Goal: Transaction & Acquisition: Purchase product/service

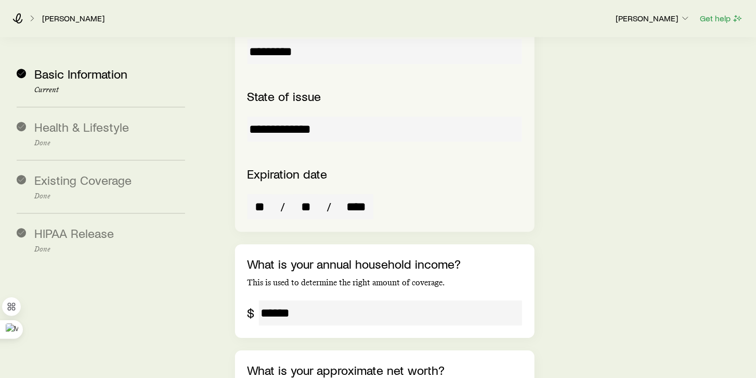
scroll to position [2021, 0]
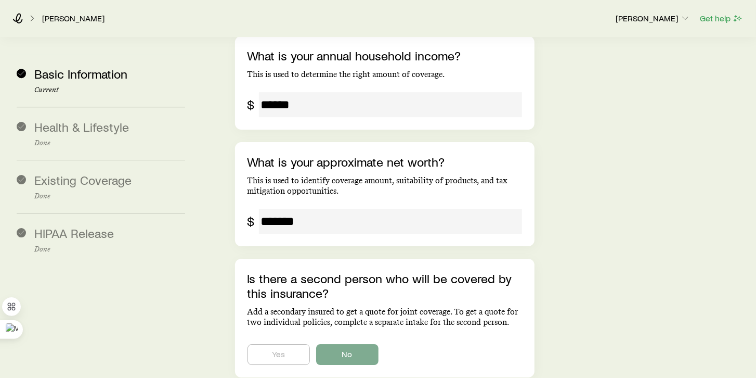
scroll to position [2223, 0]
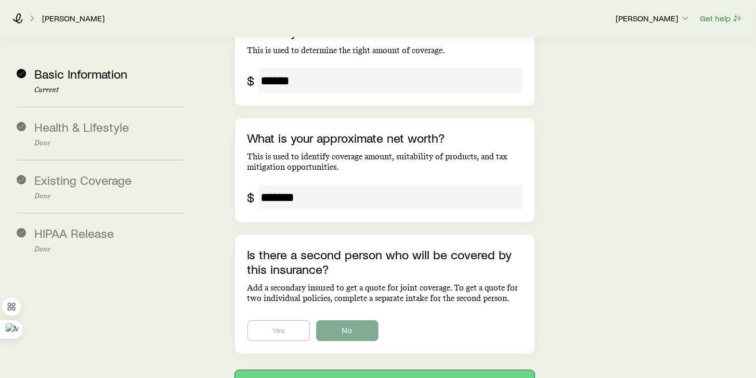
click at [377, 370] on button "Next: Health & Lifestyle" at bounding box center [385, 382] width 300 height 25
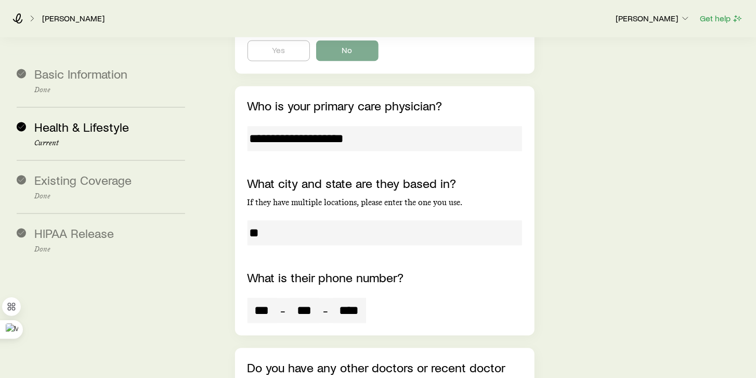
scroll to position [4101, 0]
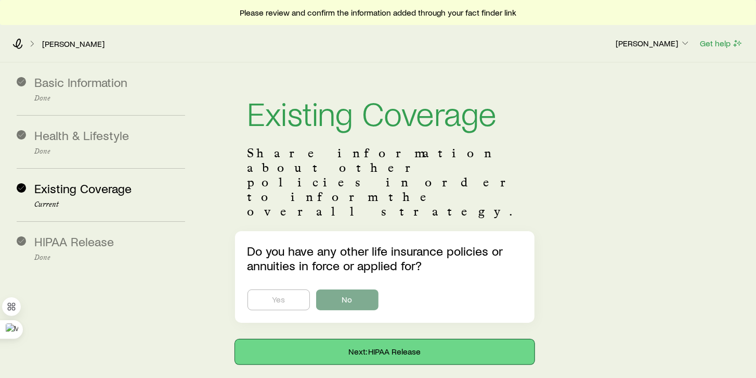
click at [377, 339] on button "Next: HIPAA Release" at bounding box center [385, 351] width 300 height 25
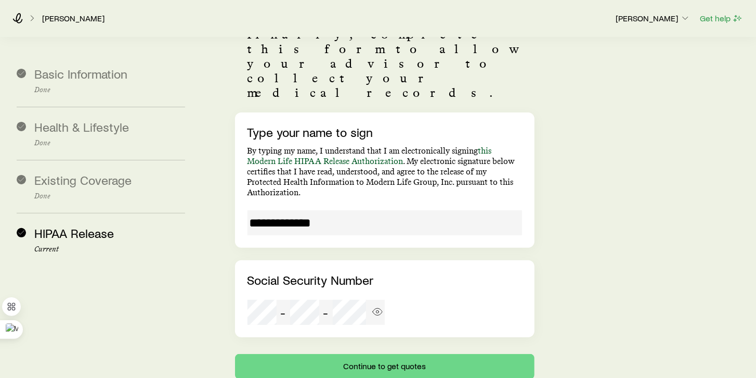
scroll to position [165, 0]
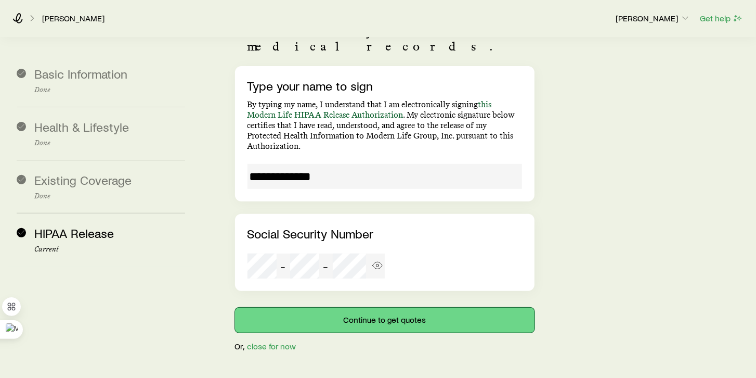
click at [374, 307] on button "Continue to get quotes" at bounding box center [385, 319] width 300 height 25
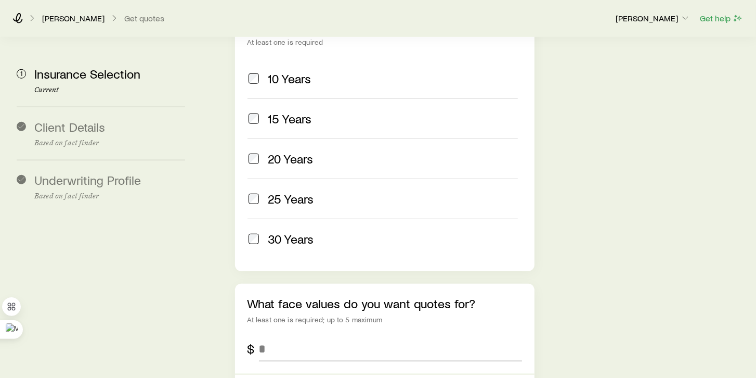
scroll to position [535, 0]
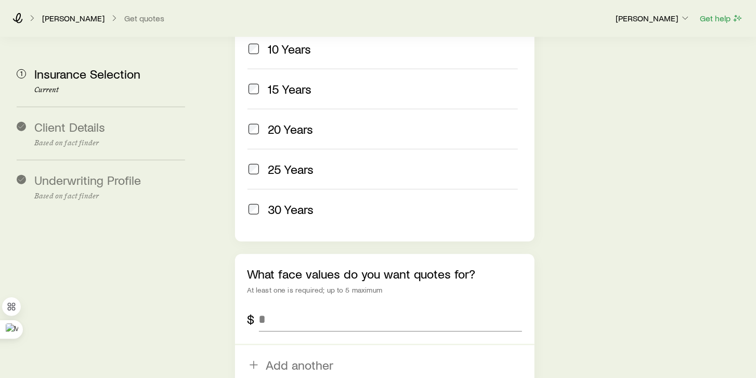
click at [248, 202] on span at bounding box center [254, 209] width 12 height 15
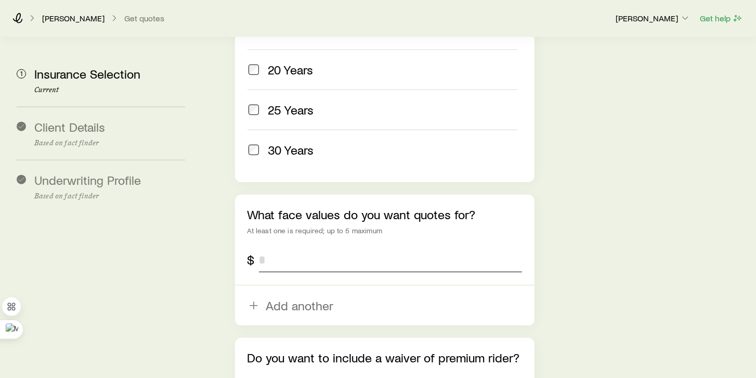
click at [292, 247] on input "tel" at bounding box center [390, 259] width 263 height 25
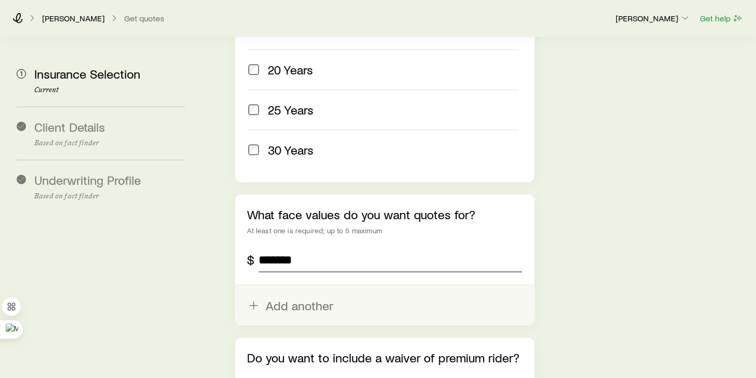
scroll to position [683, 0]
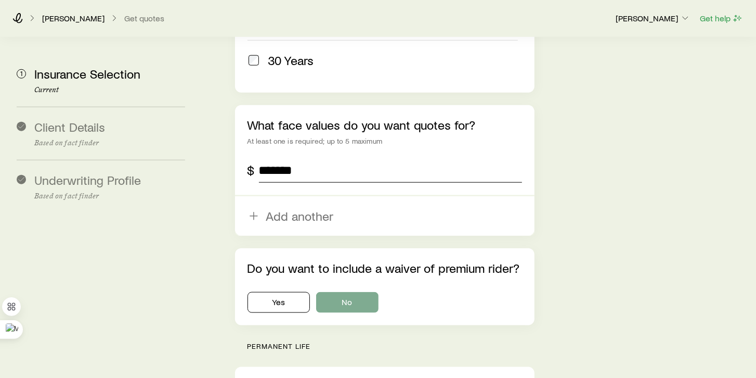
type input "*******"
click at [366, 294] on button "No" at bounding box center [347, 302] width 62 height 21
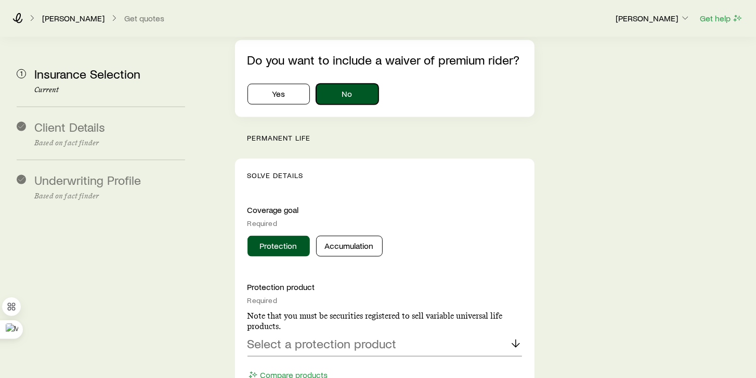
scroll to position [951, 0]
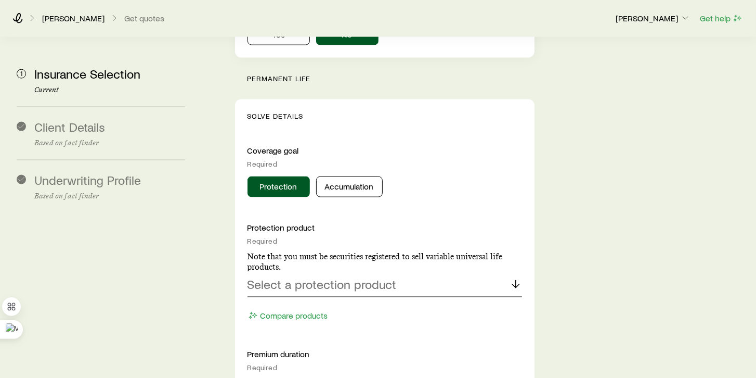
click at [521, 278] on icon at bounding box center [516, 284] width 12 height 12
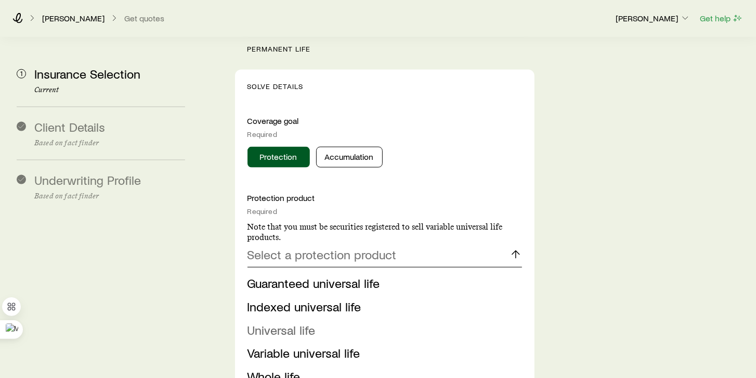
scroll to position [1010, 0]
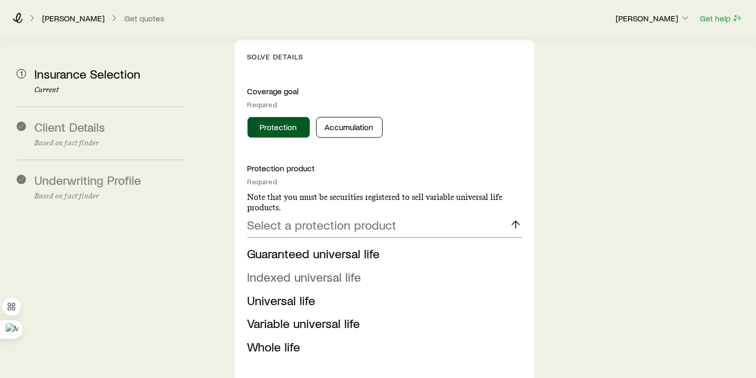
click at [269, 269] on span "Indexed universal life" at bounding box center [305, 276] width 114 height 15
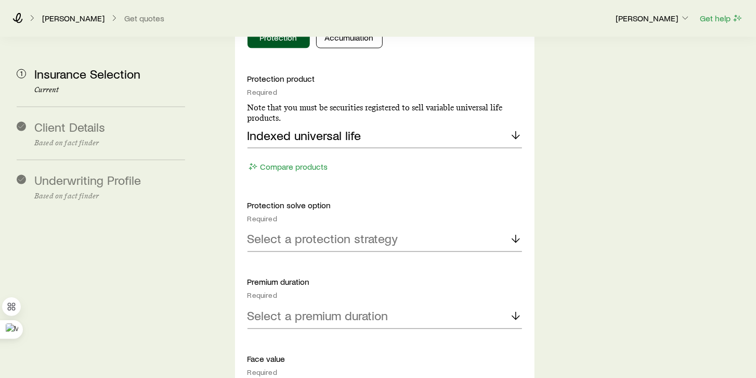
scroll to position [1129, 0]
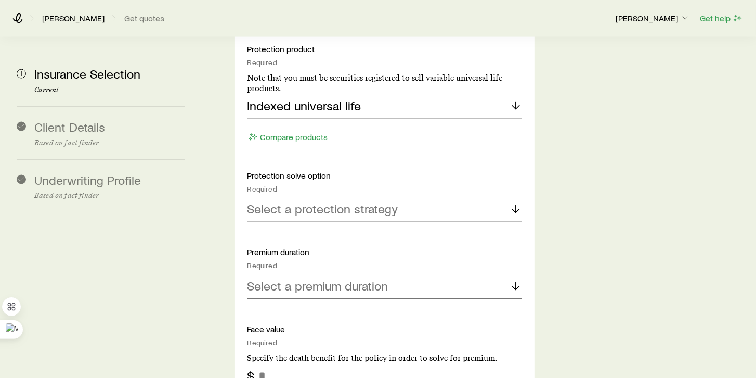
click at [512, 280] on icon at bounding box center [516, 286] width 12 height 12
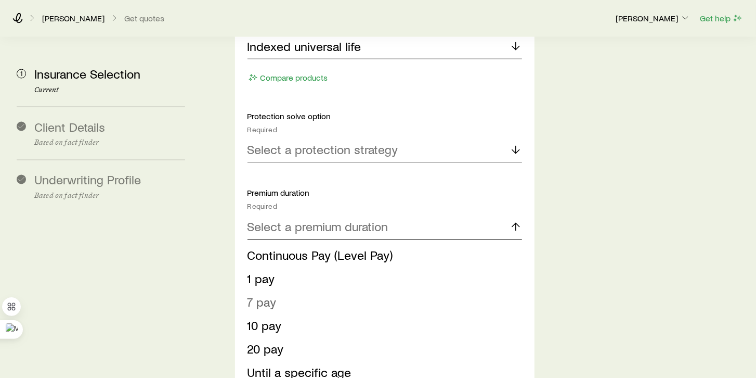
scroll to position [1218, 0]
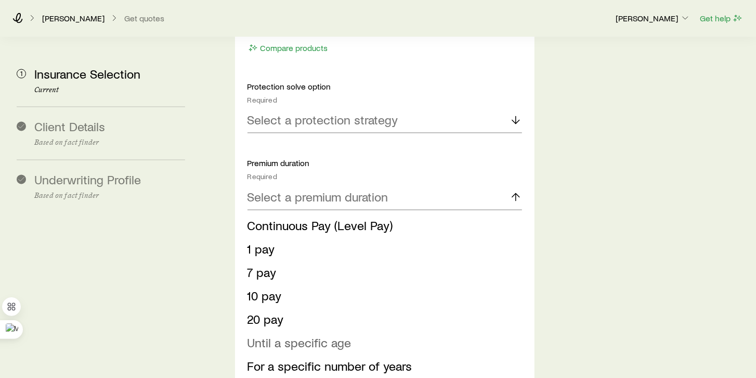
click at [325, 335] on span "Until a specific age" at bounding box center [300, 342] width 104 height 15
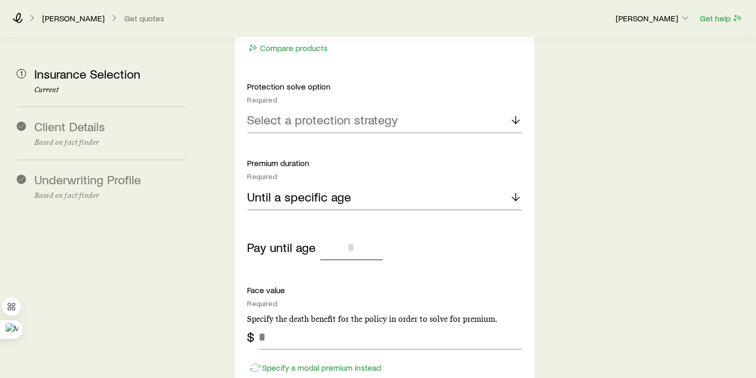
click at [352, 235] on input "tel" at bounding box center [351, 247] width 62 height 25
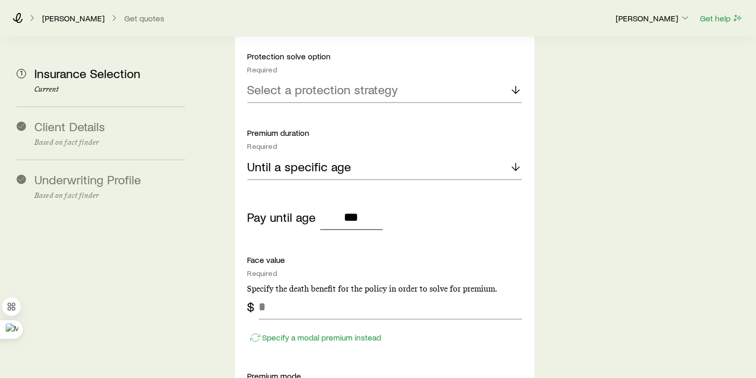
scroll to position [1278, 0]
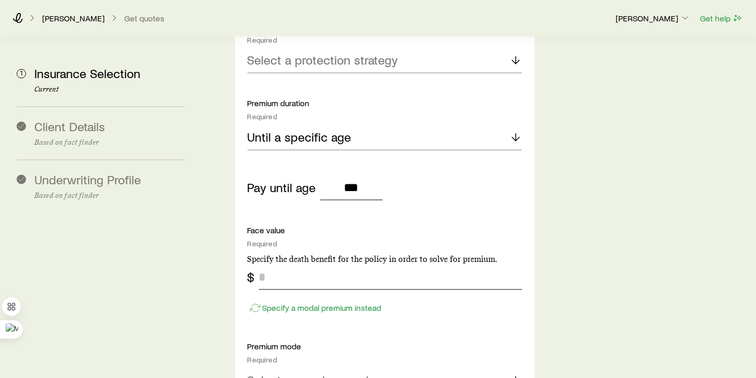
type input "***"
click at [278, 267] on input "tel" at bounding box center [390, 277] width 263 height 25
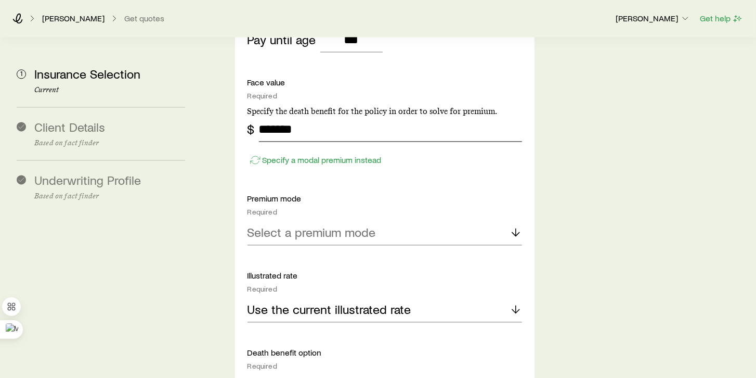
scroll to position [1486, 0]
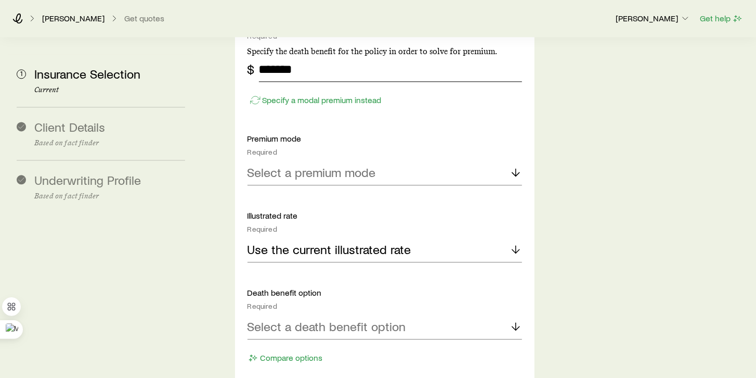
type input "*******"
click at [522, 313] on div "Solve Details Coverage goal Required Protection Accumulation Protection product…" at bounding box center [385, 123] width 300 height 1119
click at [516, 320] on icon at bounding box center [516, 326] width 12 height 12
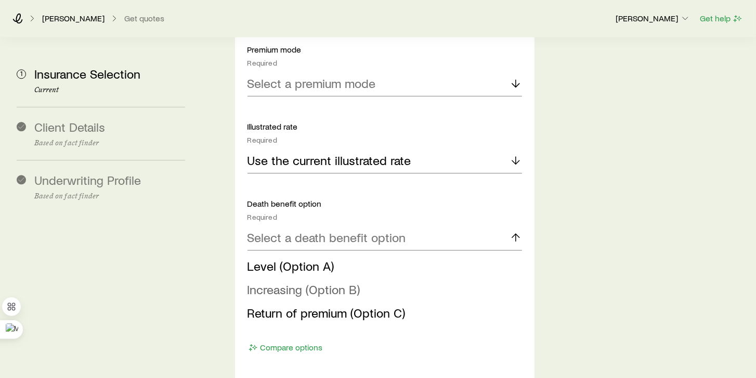
click at [266, 281] on span "Increasing (Option B)" at bounding box center [304, 288] width 113 height 15
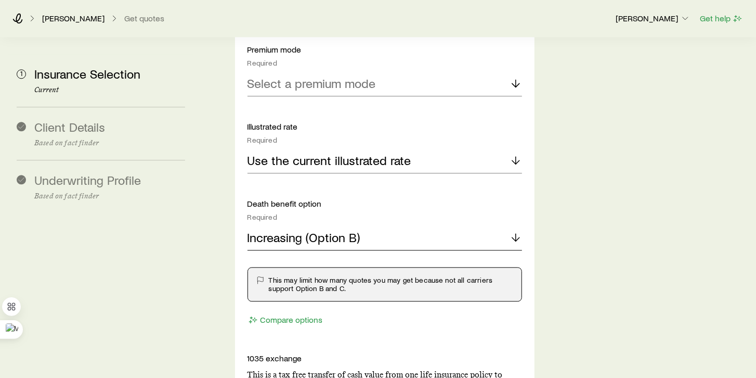
click at [516, 234] on line at bounding box center [516, 237] width 0 height 7
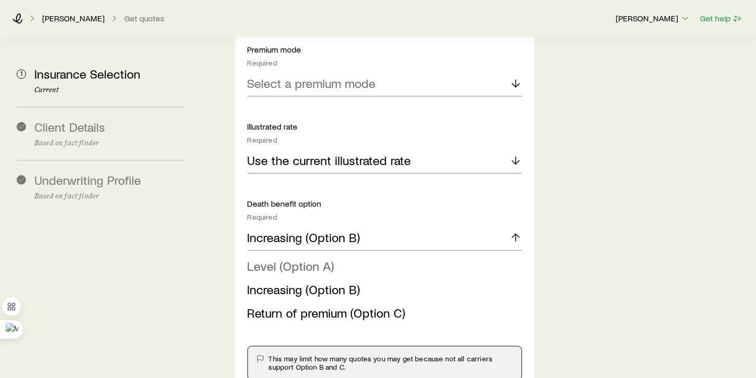
click at [284, 258] on span "Level (Option A)" at bounding box center [291, 265] width 87 height 15
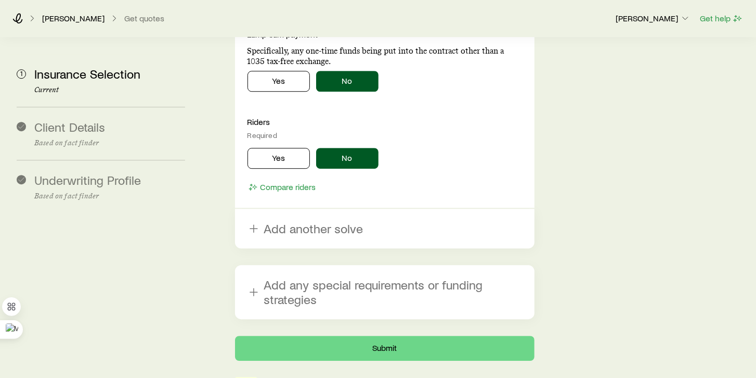
scroll to position [2021, 0]
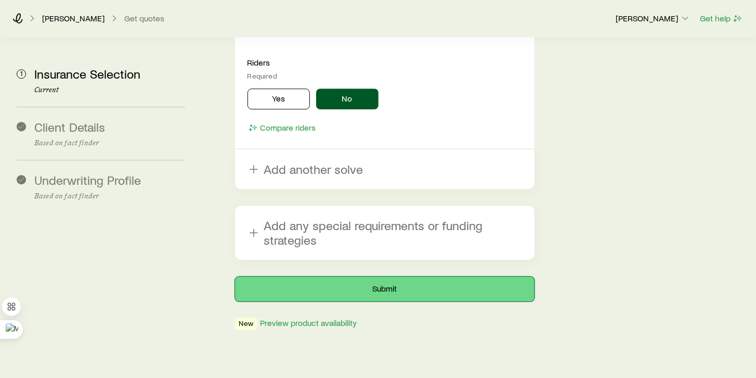
click at [389, 276] on button "Submit" at bounding box center [385, 288] width 300 height 25
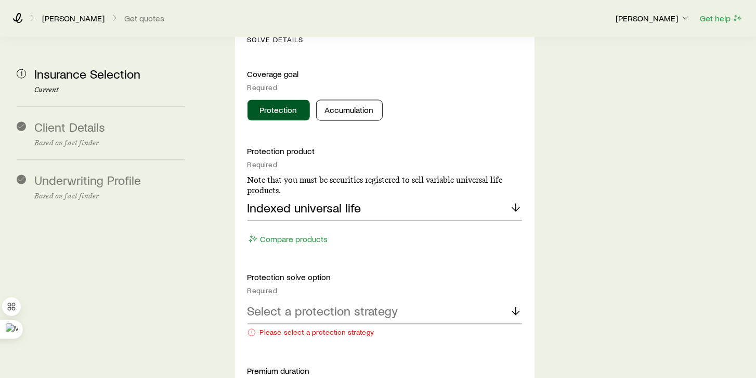
scroll to position [1100, 0]
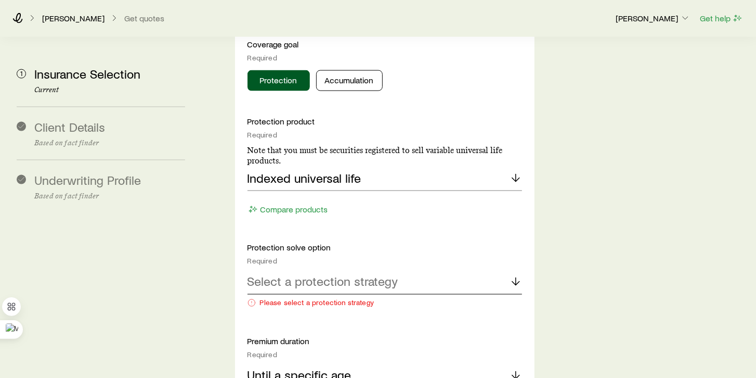
click at [512, 275] on icon at bounding box center [516, 281] width 12 height 12
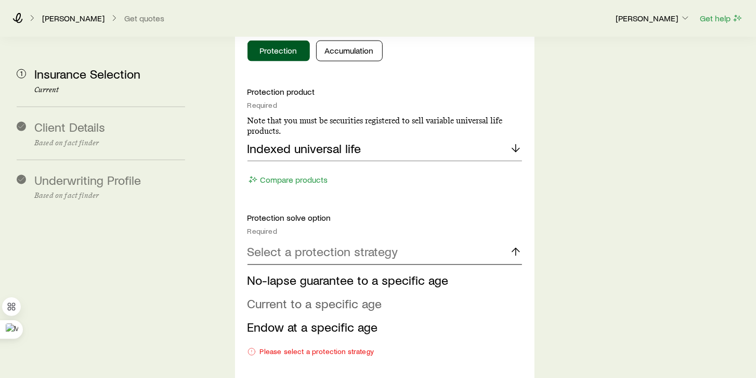
scroll to position [1159, 0]
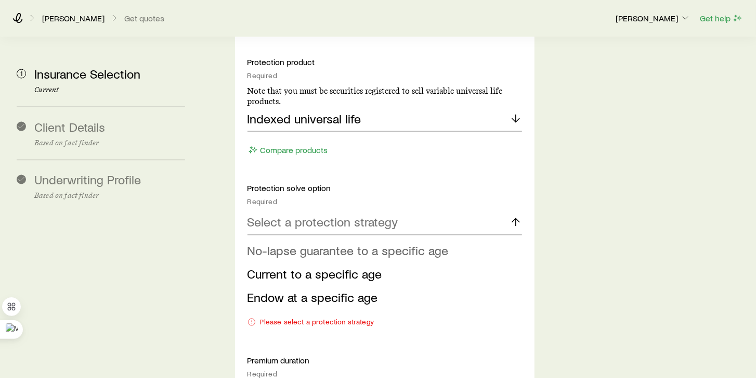
click at [347, 243] on span "No-lapse guarantee to a specific age" at bounding box center [348, 250] width 201 height 15
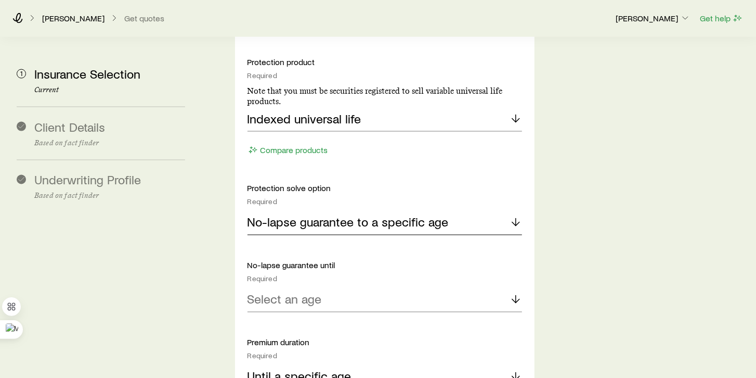
click at [516, 218] on line at bounding box center [516, 221] width 0 height 7
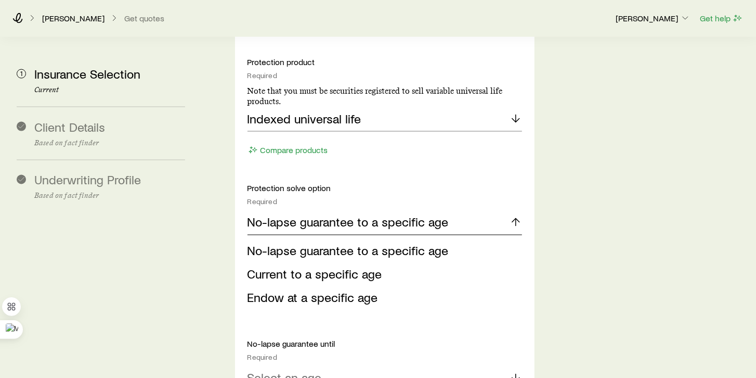
click at [516, 218] on line at bounding box center [516, 221] width 0 height 7
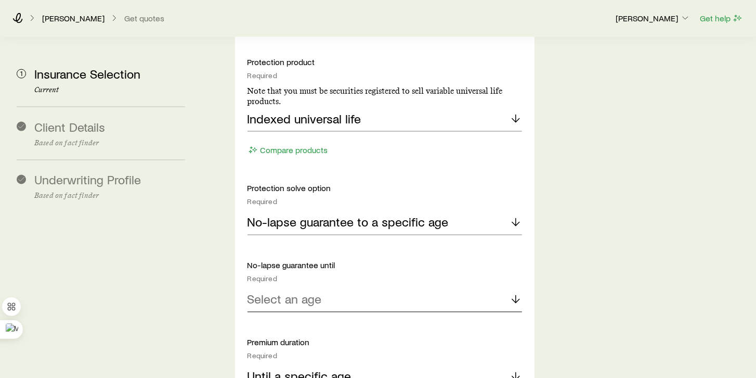
click at [393, 287] on div "Select an age" at bounding box center [385, 299] width 275 height 25
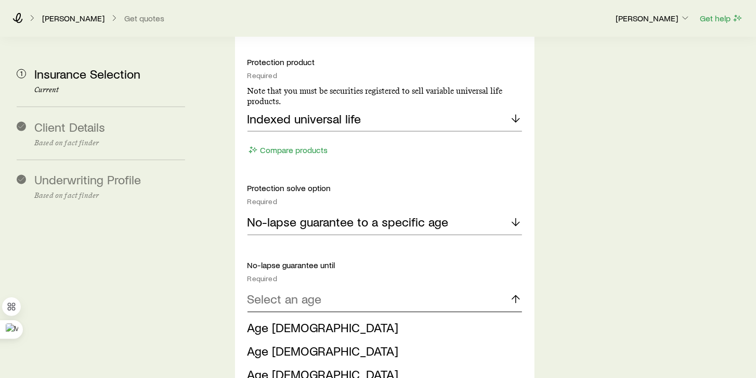
scroll to position [1218, 0]
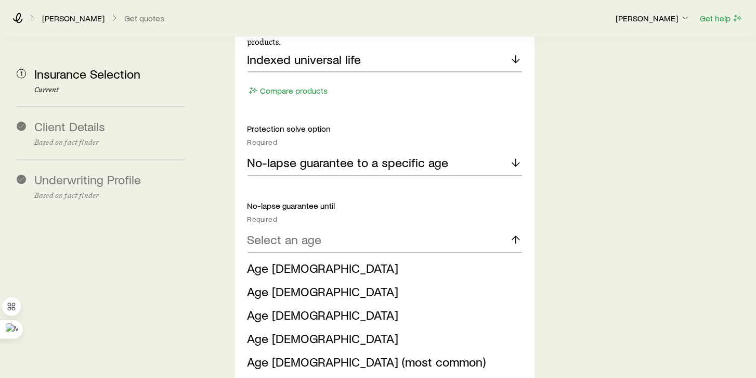
click at [277, 354] on span "Age [DEMOGRAPHIC_DATA] (most common)" at bounding box center [367, 361] width 239 height 15
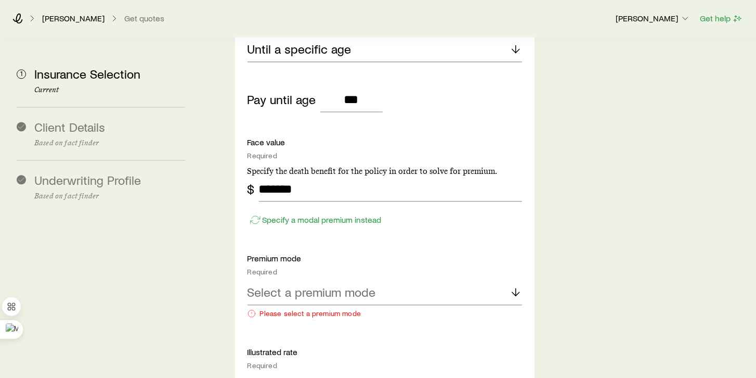
scroll to position [1545, 0]
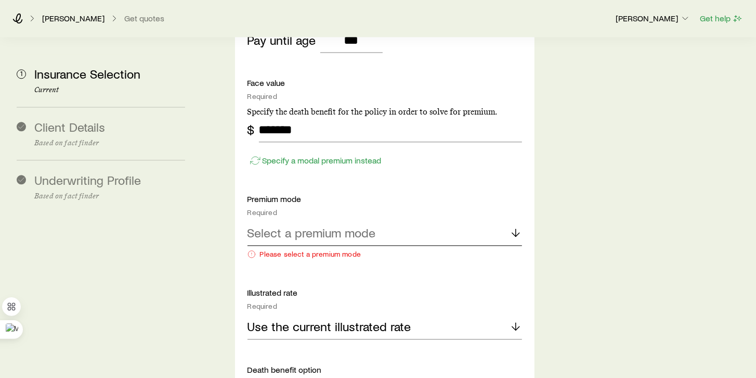
click at [453, 229] on div "Select a premium mode" at bounding box center [385, 233] width 275 height 25
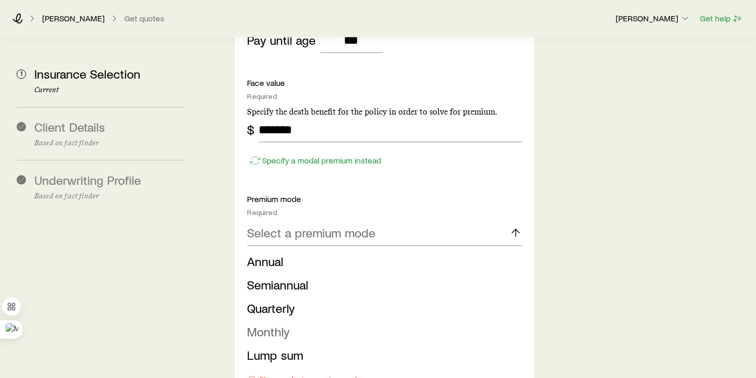
click at [274, 324] on span "Monthly" at bounding box center [269, 331] width 43 height 15
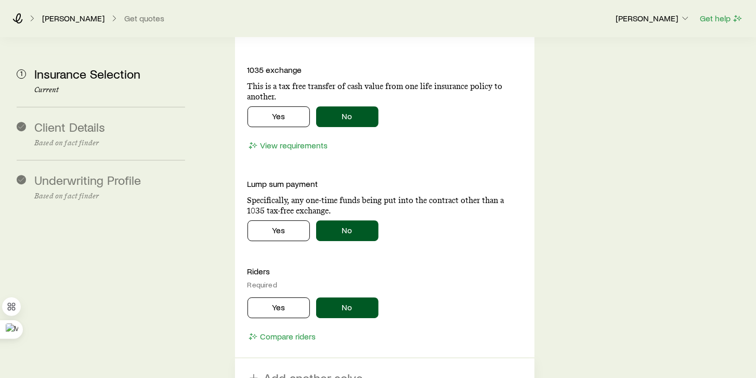
scroll to position [2110, 0]
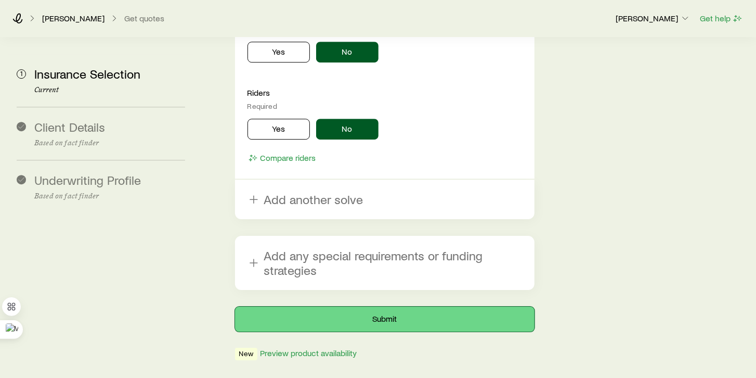
click at [442, 306] on button "Submit" at bounding box center [385, 318] width 300 height 25
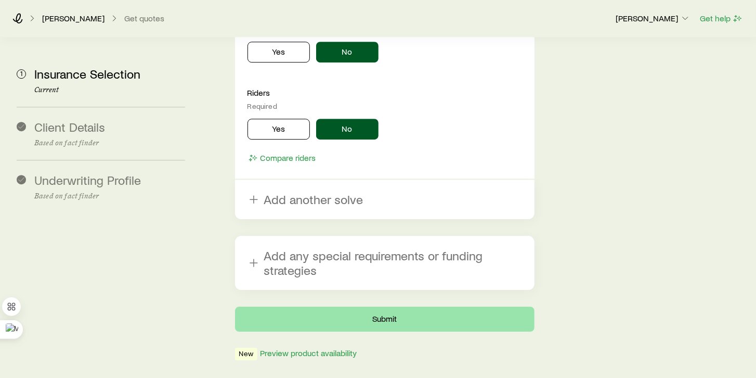
scroll to position [0, 0]
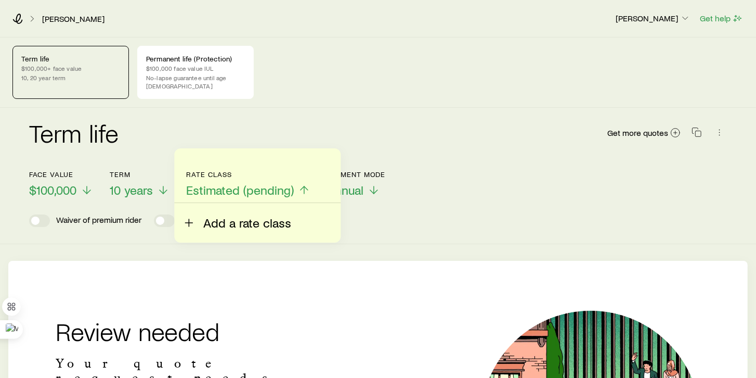
click at [241, 227] on span "Add a rate class" at bounding box center [247, 222] width 88 height 15
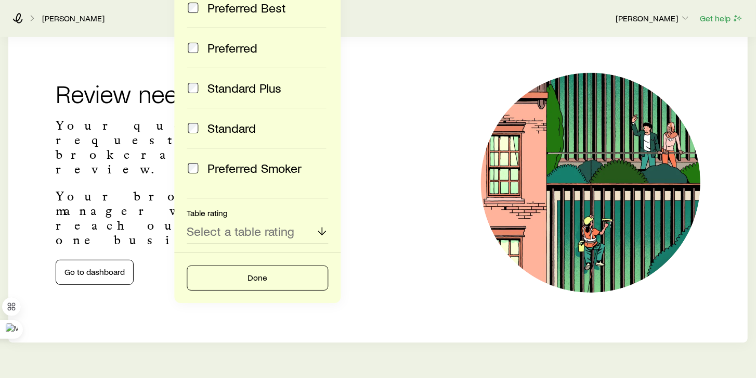
scroll to position [263, 0]
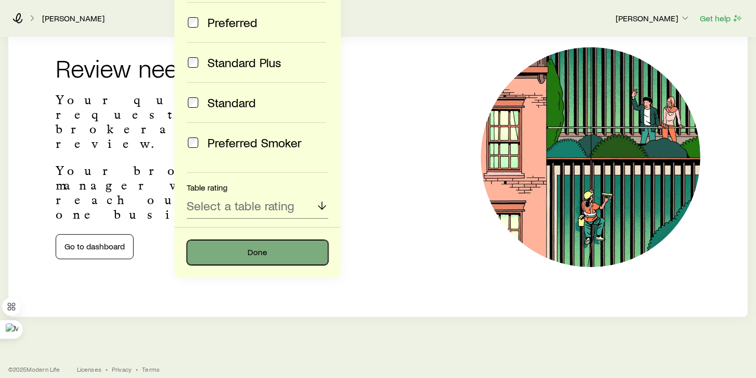
click at [260, 256] on button "Done" at bounding box center [257, 252] width 141 height 25
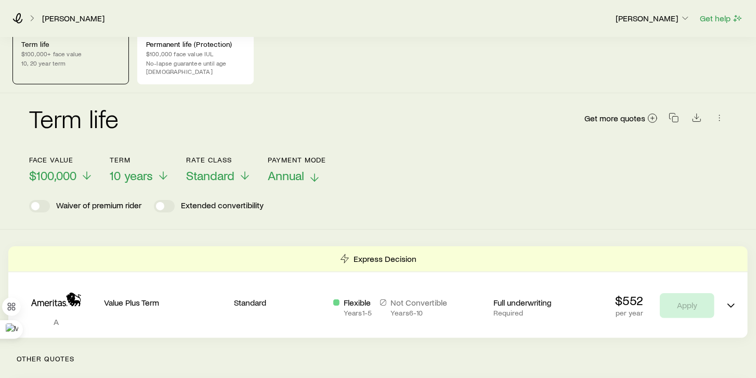
scroll to position [0, 0]
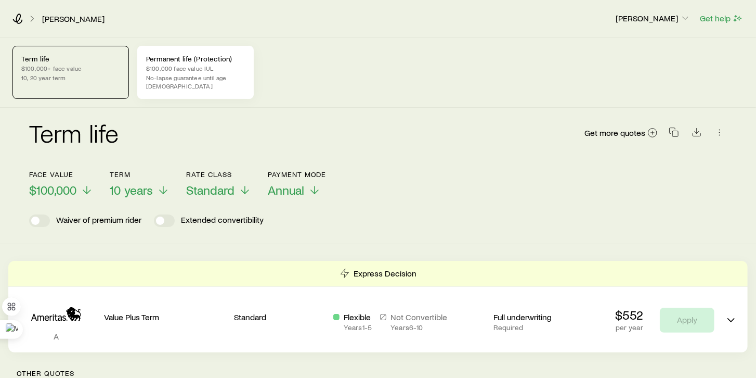
click at [171, 68] on p "$100,000 face value IUL" at bounding box center [195, 68] width 99 height 8
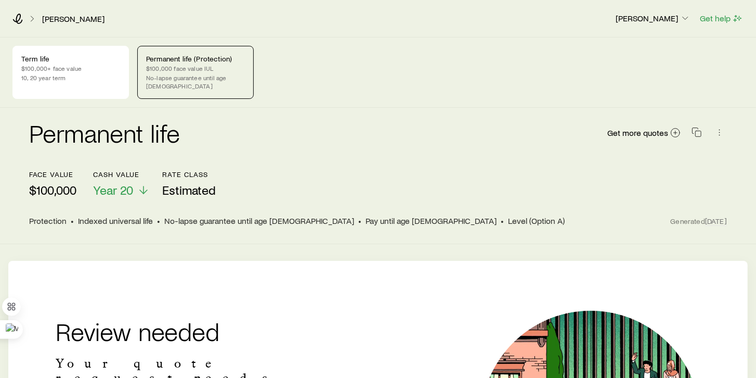
drag, startPoint x: 585, startPoint y: 57, endPoint x: 552, endPoint y: 44, distance: 35.3
click at [585, 57] on div "Term life $100,000+ face value 10, 20 year term Permanent life (Protection) $10…" at bounding box center [377, 72] width 731 height 53
click at [92, 67] on p "$100,000+ face value" at bounding box center [70, 68] width 99 height 8
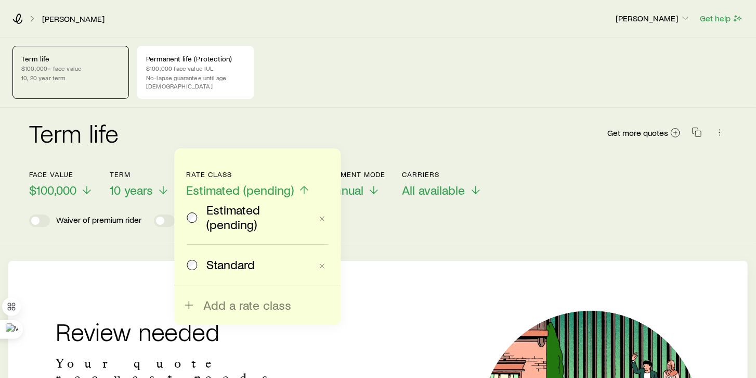
click at [236, 213] on span "Estimated (pending)" at bounding box center [258, 216] width 105 height 29
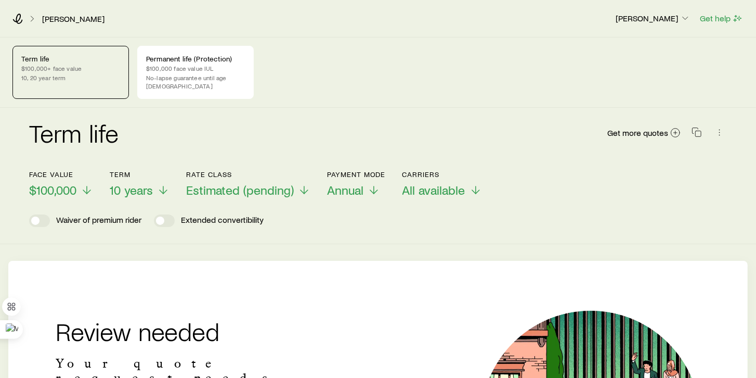
click at [135, 249] on div "Term life $100,000+ face value 10, 20 year term Permanent life (Protection) $10…" at bounding box center [378, 308] width 756 height 542
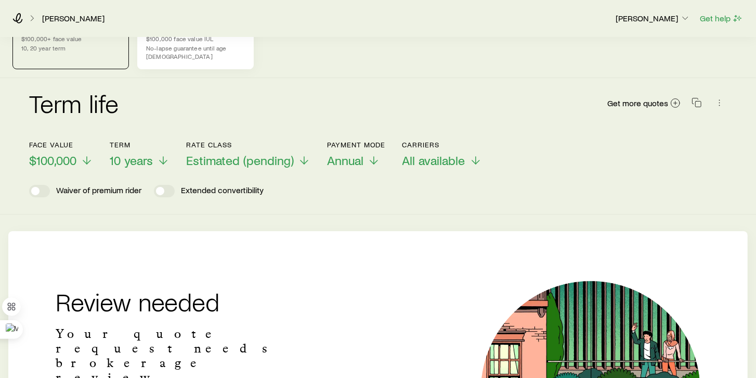
click at [173, 50] on p "No-lapse guarantee until age 121" at bounding box center [195, 52] width 99 height 17
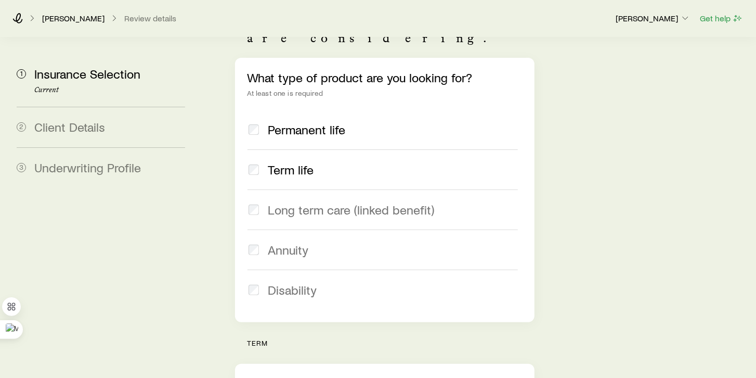
scroll to position [178, 0]
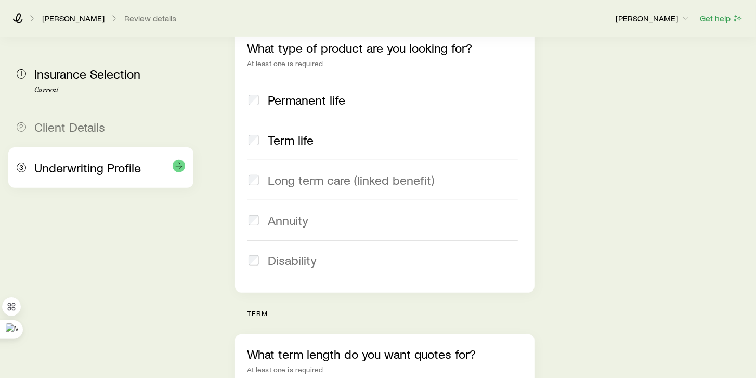
click at [74, 172] on span "Underwriting Profile" at bounding box center [87, 167] width 107 height 15
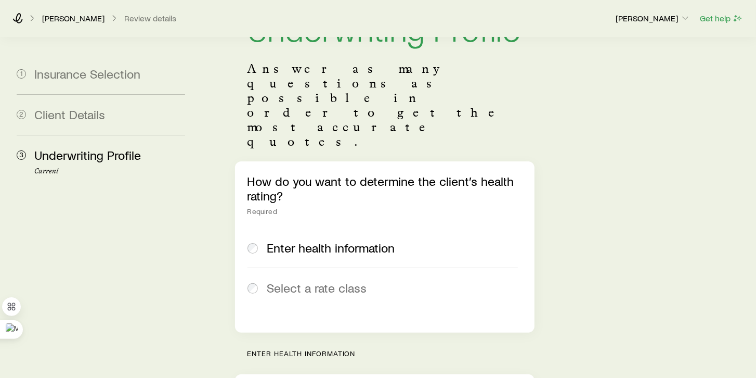
scroll to position [148, 0]
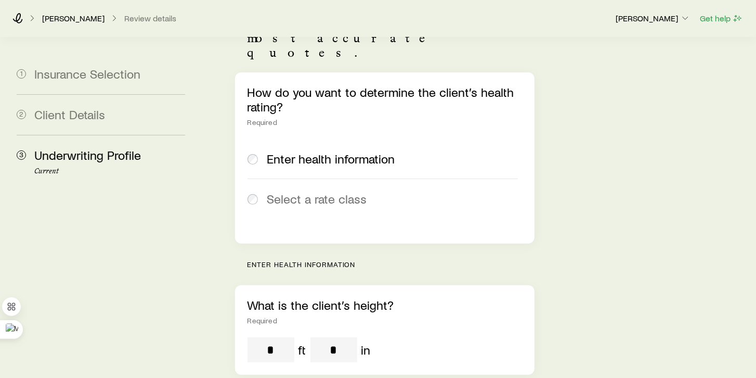
click at [306, 151] on span "Enter health information" at bounding box center [331, 158] width 128 height 15
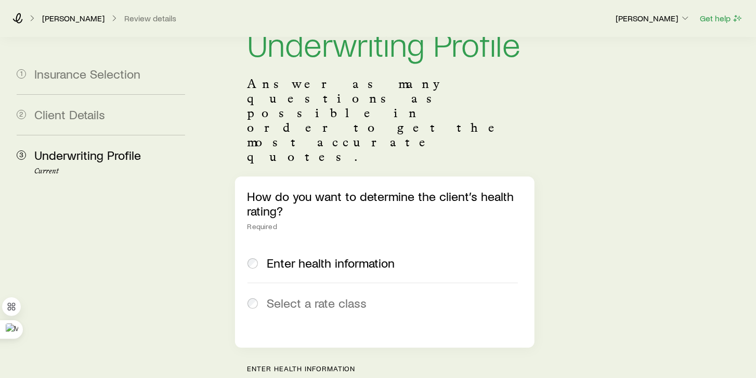
scroll to position [0, 0]
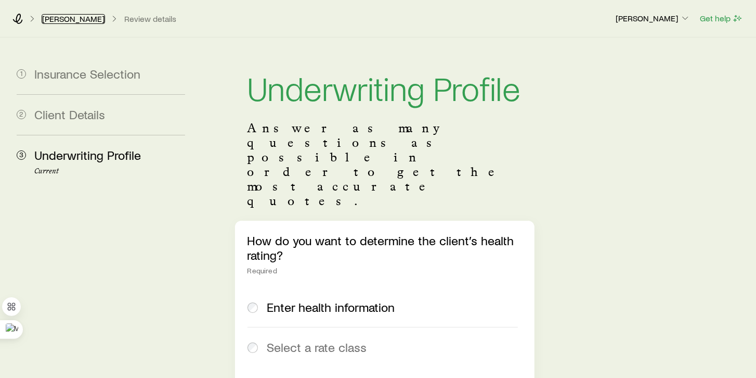
click at [77, 20] on link "[PERSON_NAME]" at bounding box center [73, 19] width 63 height 10
